Goal: Task Accomplishment & Management: Manage account settings

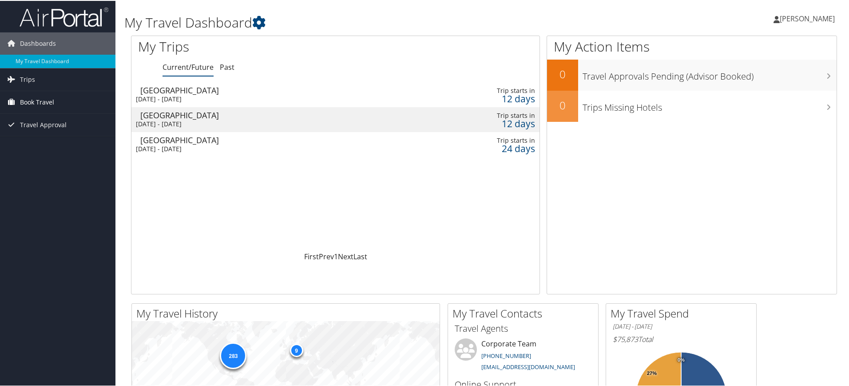
click at [41, 99] on span "Book Travel" at bounding box center [37, 101] width 34 height 22
click at [46, 146] on link "Book/Manage Online Trips" at bounding box center [57, 145] width 115 height 13
click at [30, 79] on span "Trips" at bounding box center [27, 79] width 15 height 22
click at [43, 97] on link "Current/Future Trips" at bounding box center [57, 96] width 115 height 13
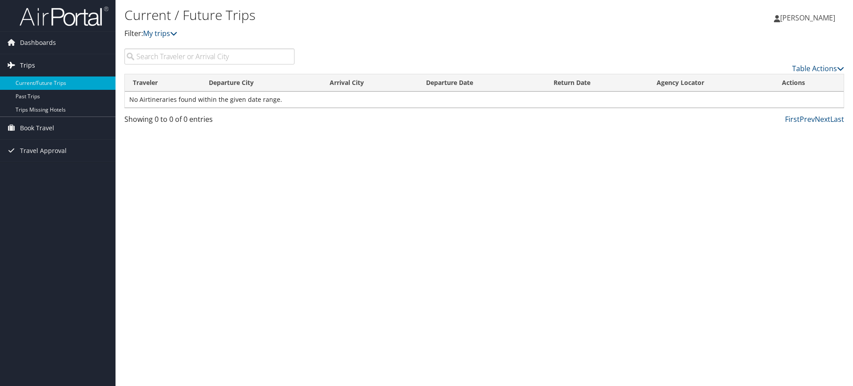
click at [35, 63] on link "Trips" at bounding box center [57, 65] width 115 height 22
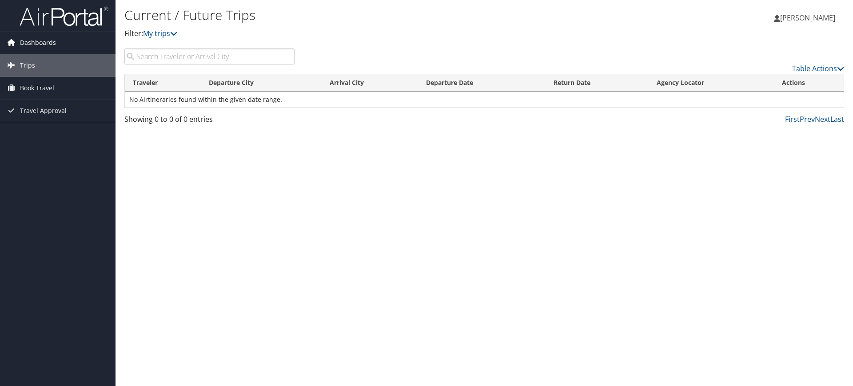
click at [37, 45] on span "Dashboards" at bounding box center [38, 43] width 36 height 22
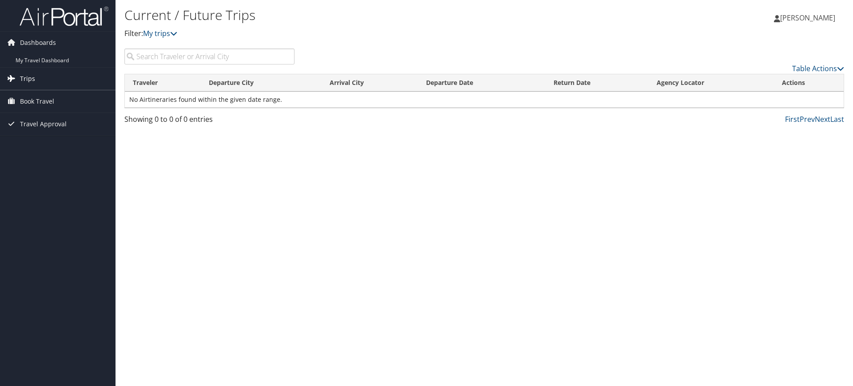
click at [30, 80] on span "Trips" at bounding box center [27, 79] width 15 height 22
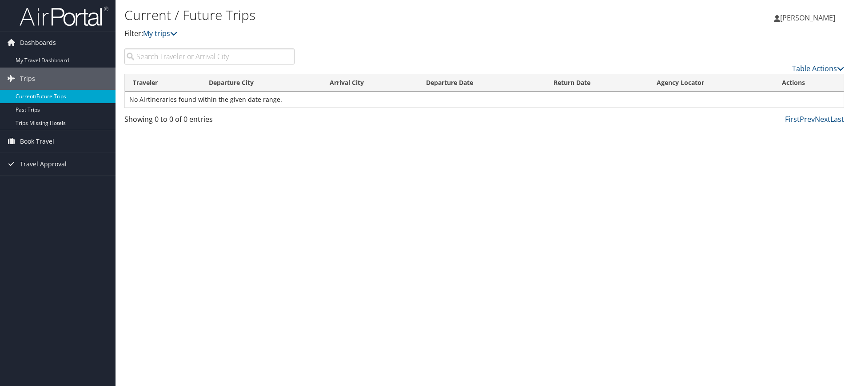
click at [54, 92] on link "Current/Future Trips" at bounding box center [57, 96] width 115 height 13
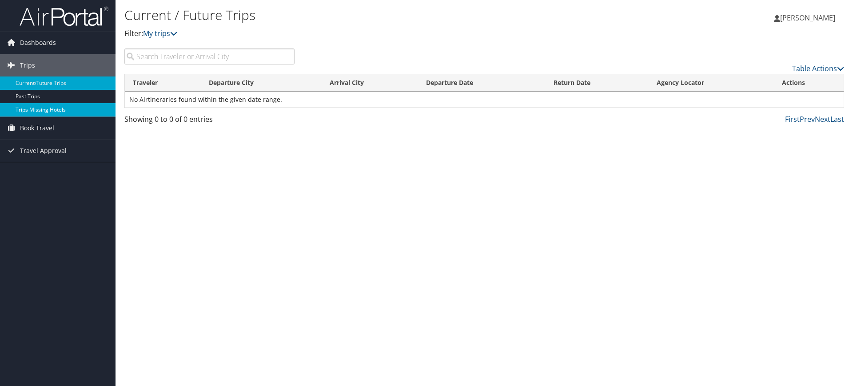
click at [61, 108] on link "Trips Missing Hotels" at bounding box center [57, 109] width 115 height 13
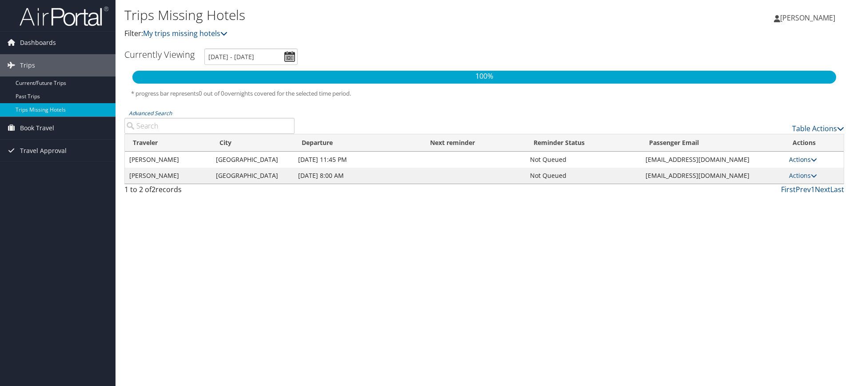
click at [811, 159] on icon at bounding box center [814, 159] width 6 height 6
click at [795, 187] on link "View Itinerary" at bounding box center [783, 187] width 61 height 15
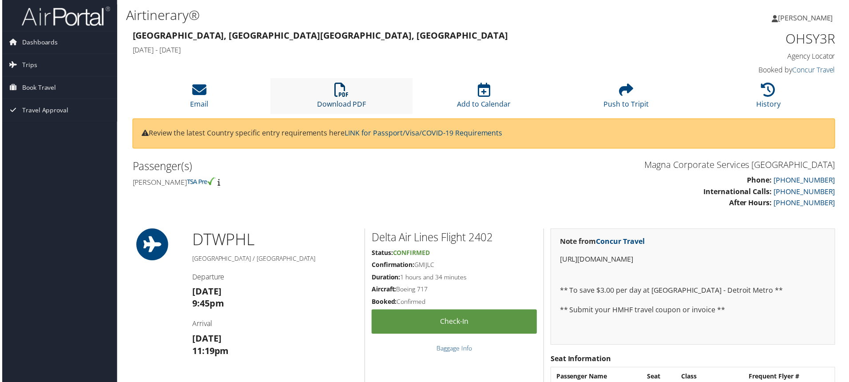
click at [334, 91] on icon at bounding box center [341, 90] width 14 height 14
